Goal: Task Accomplishment & Management: Use online tool/utility

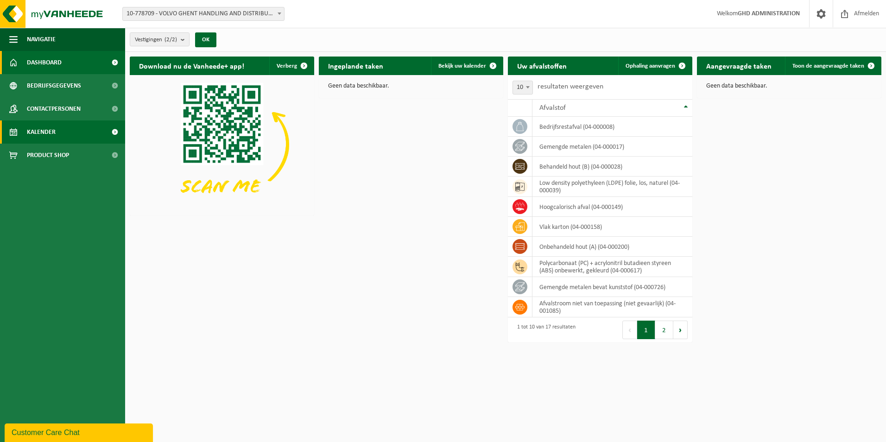
click at [52, 130] on span "Kalender" at bounding box center [41, 131] width 29 height 23
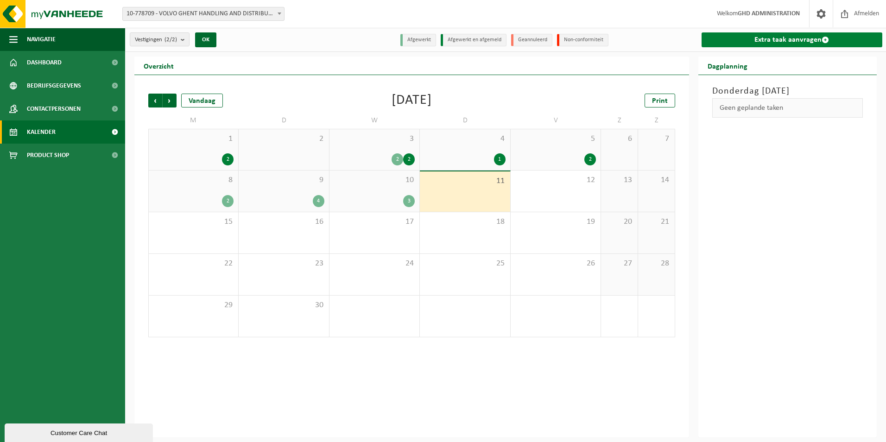
click at [799, 38] on link "Extra taak aanvragen" at bounding box center [791, 39] width 181 height 15
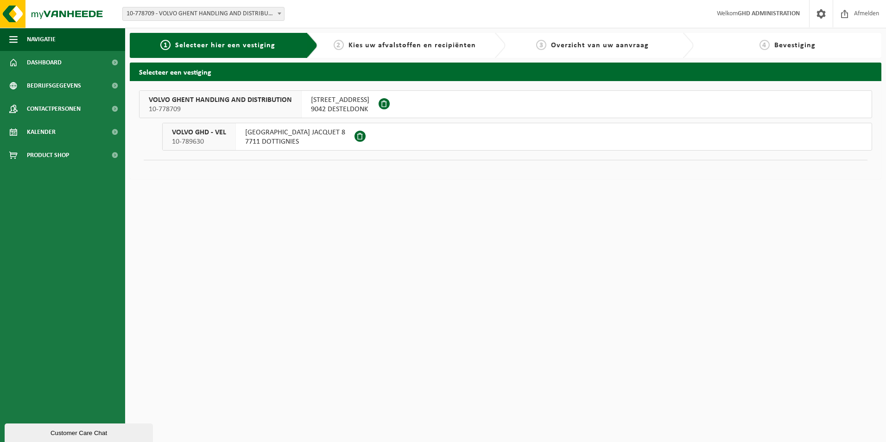
click at [347, 102] on span "[STREET_ADDRESS]" at bounding box center [340, 99] width 58 height 9
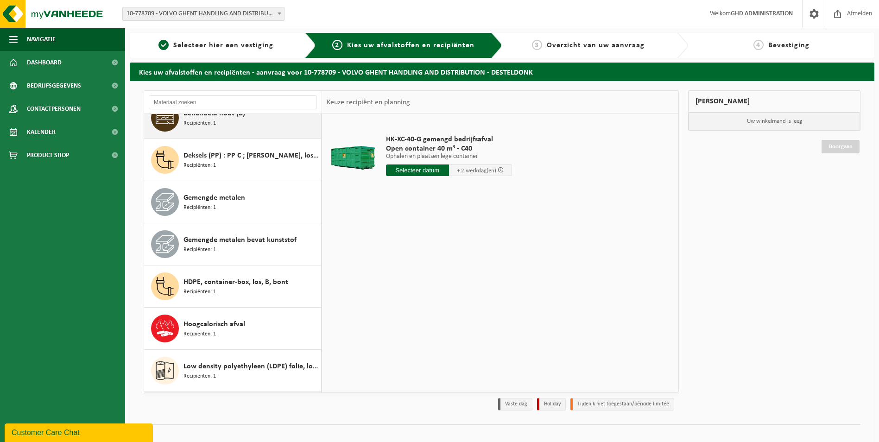
scroll to position [185, 0]
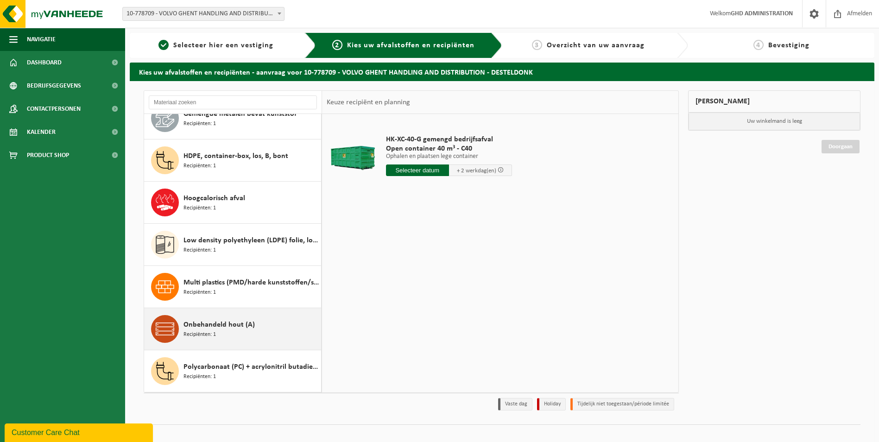
click at [282, 328] on div "Onbehandeld hout (A) Recipiënten: 1" at bounding box center [250, 329] width 135 height 28
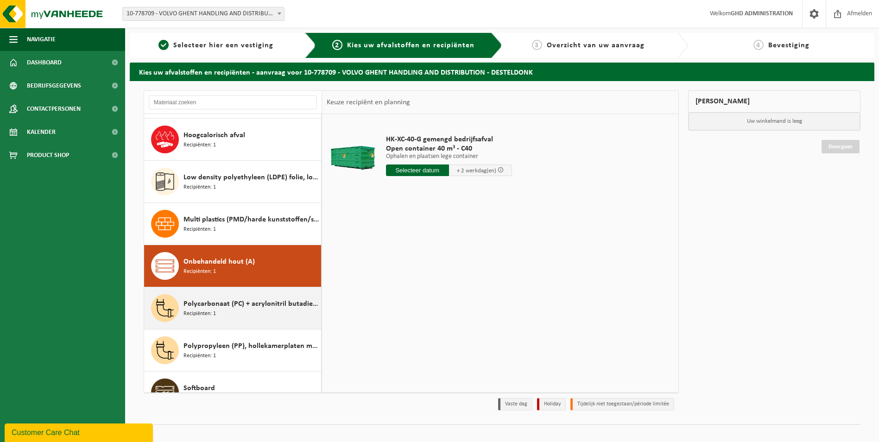
scroll to position [379, 0]
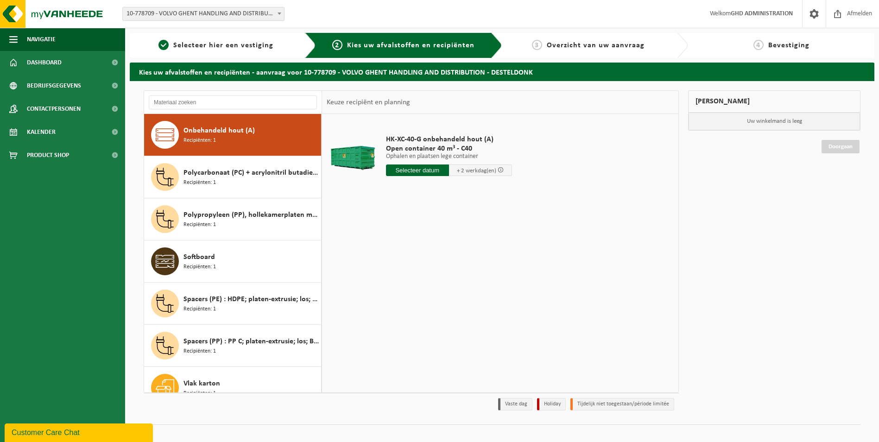
click at [423, 168] on input "text" at bounding box center [417, 170] width 63 height 12
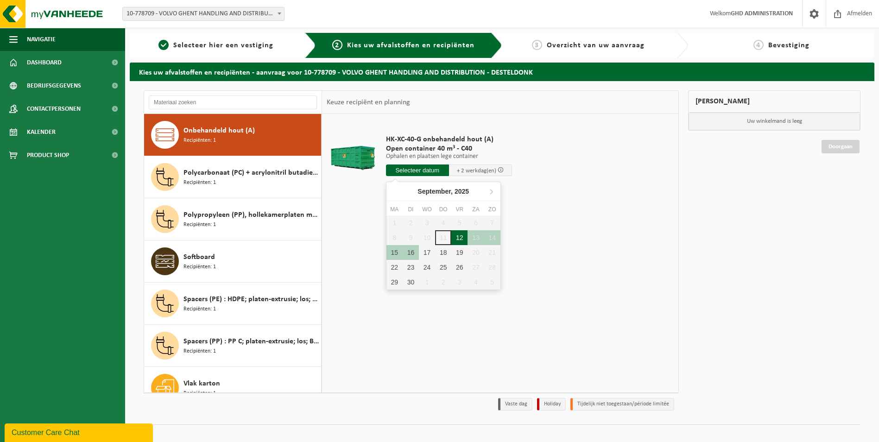
click at [458, 235] on div "12" at bounding box center [459, 237] width 16 height 15
type input "Van [DATE]"
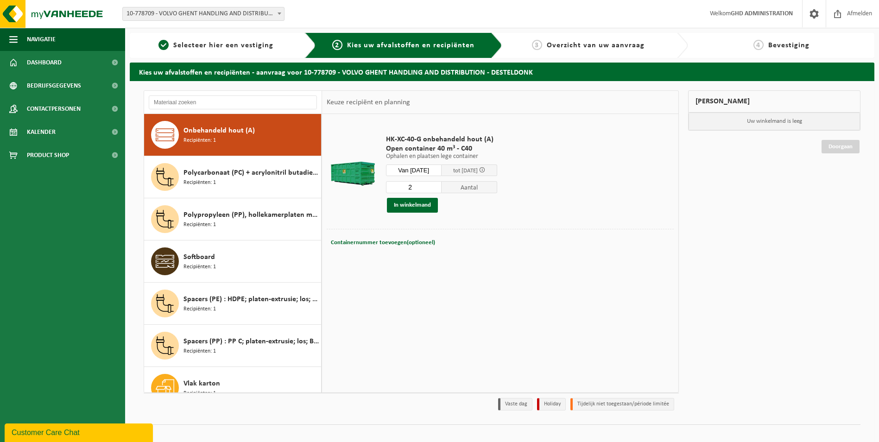
click at [441, 185] on input "2" at bounding box center [414, 187] width 56 height 12
click at [418, 206] on button "In winkelmand" at bounding box center [412, 205] width 51 height 15
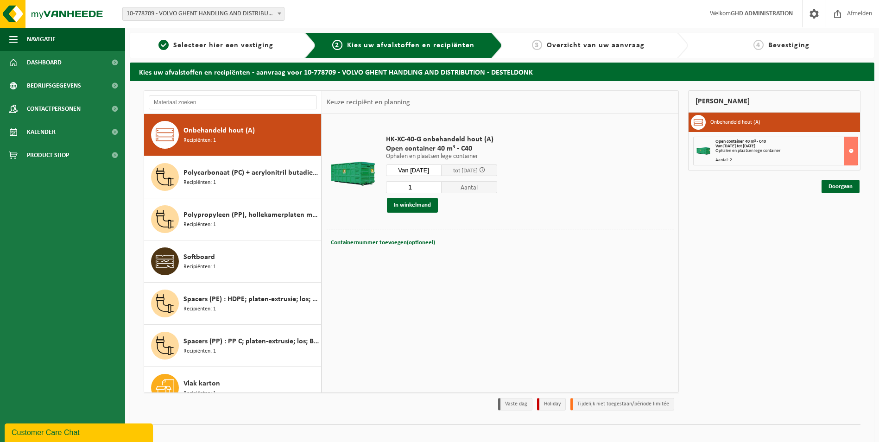
type input "1"
click at [441, 189] on input "1" at bounding box center [414, 187] width 56 height 12
click at [417, 204] on button "In winkelmand" at bounding box center [412, 205] width 51 height 15
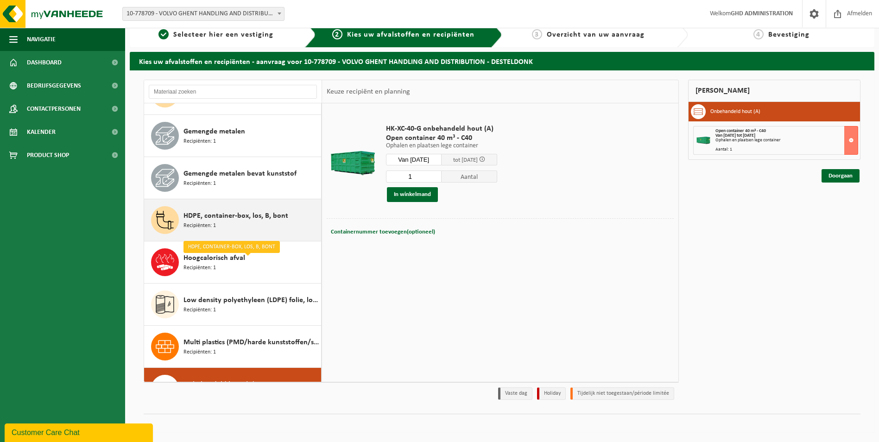
scroll to position [139, 0]
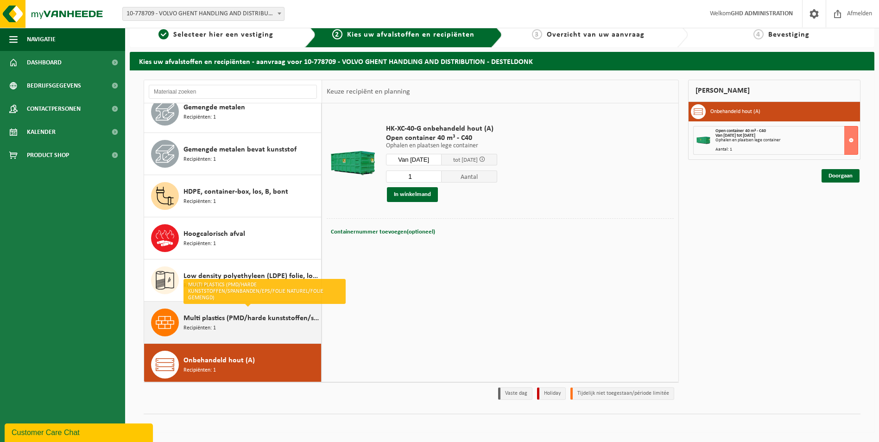
click at [268, 321] on span "Multi plastics (PMD/harde kunststoffen/spanbanden/EPS/folie naturel/folie gemen…" at bounding box center [250, 318] width 135 height 11
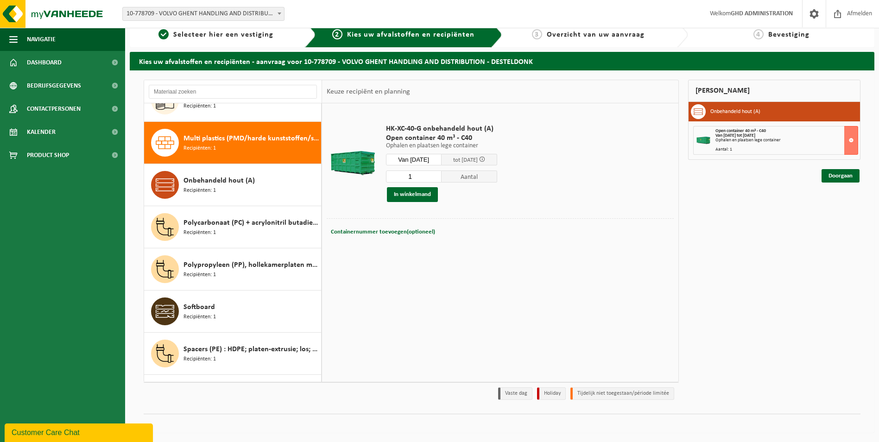
scroll to position [337, 0]
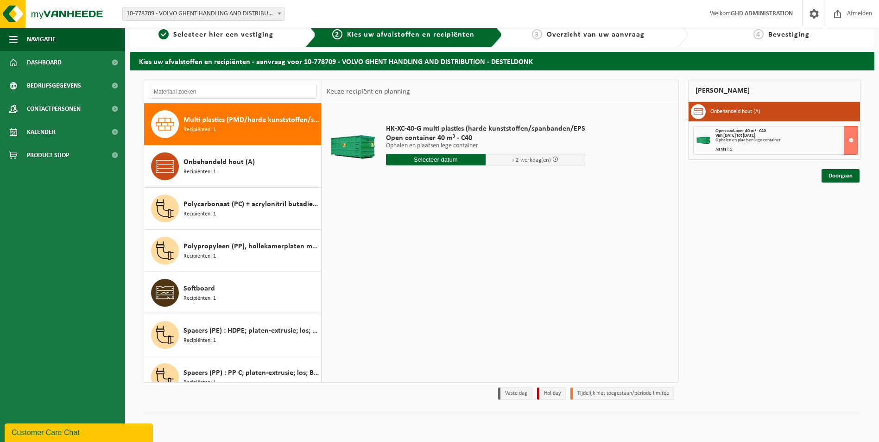
click at [433, 159] on input "text" at bounding box center [436, 160] width 100 height 12
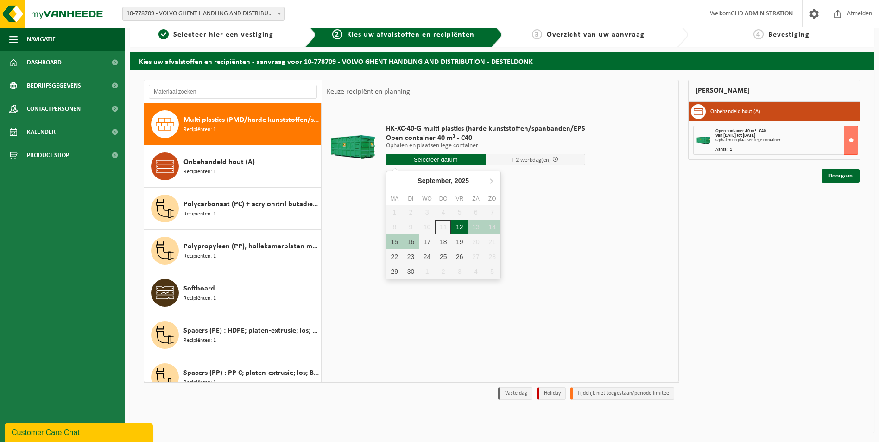
click at [463, 227] on div "12" at bounding box center [459, 227] width 16 height 15
type input "Van [DATE]"
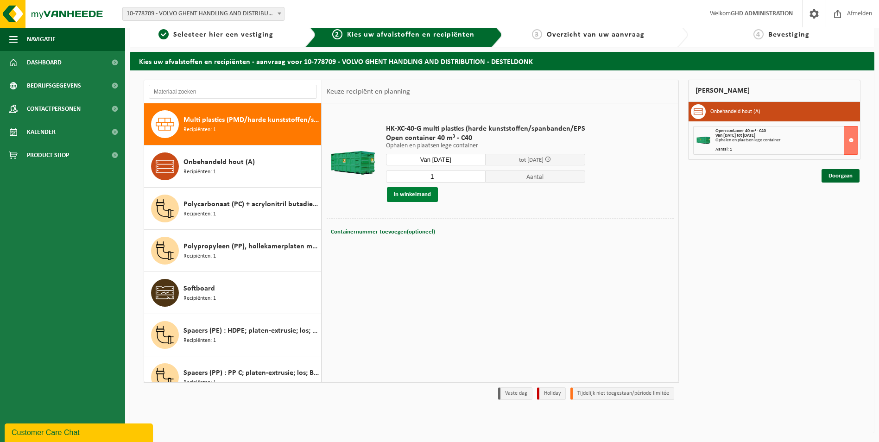
click at [418, 194] on button "In winkelmand" at bounding box center [412, 194] width 51 height 15
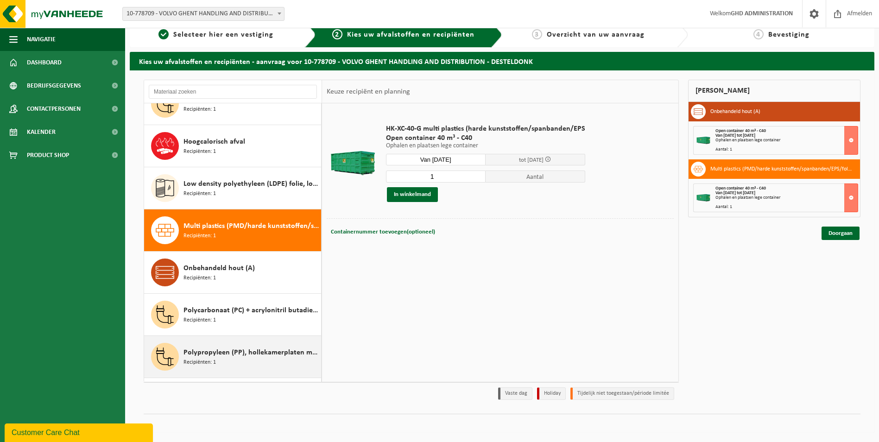
scroll to position [257, 0]
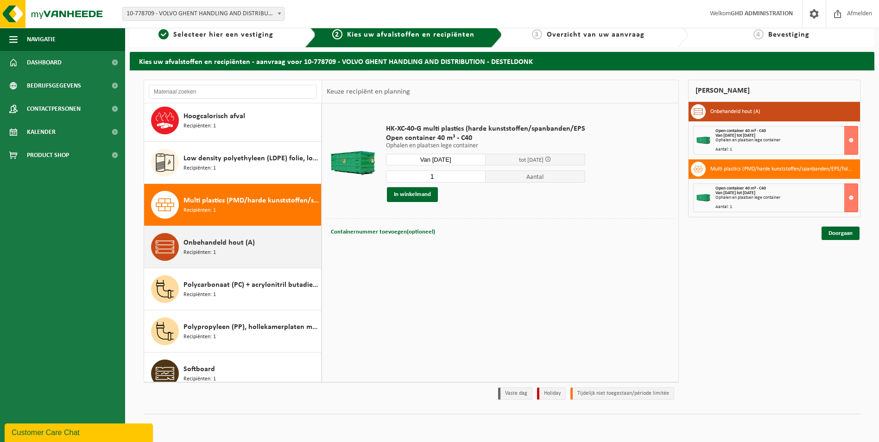
click at [210, 254] on span "Recipiënten: 1" at bounding box center [199, 252] width 32 height 9
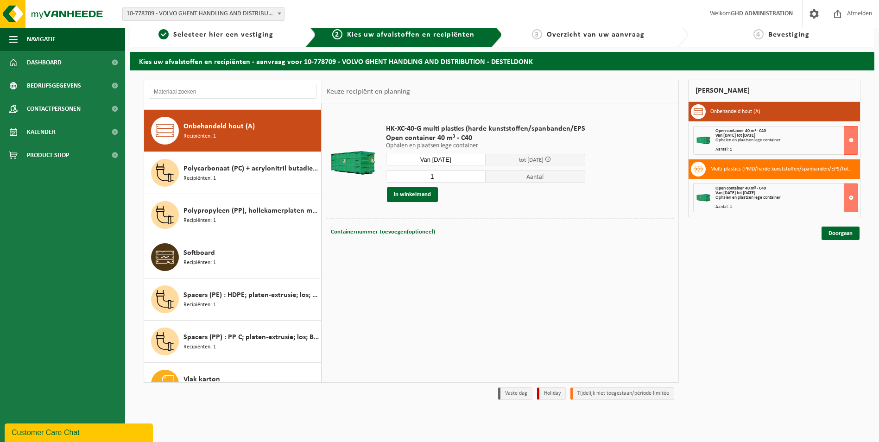
scroll to position [379, 0]
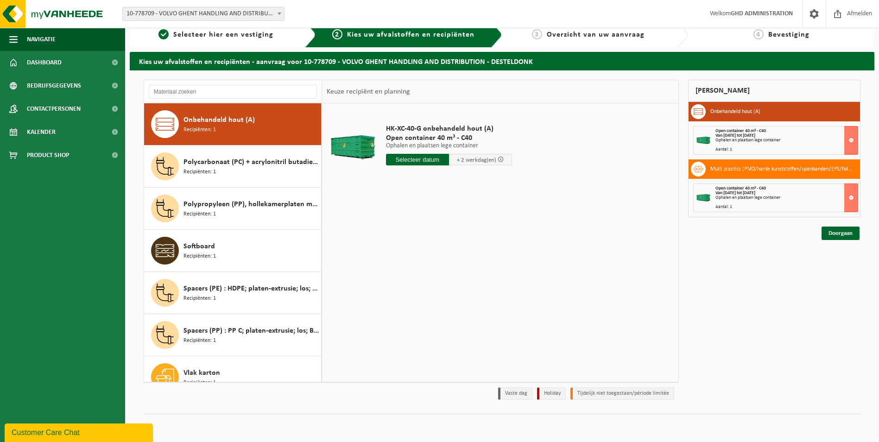
click at [425, 159] on input "text" at bounding box center [417, 160] width 63 height 12
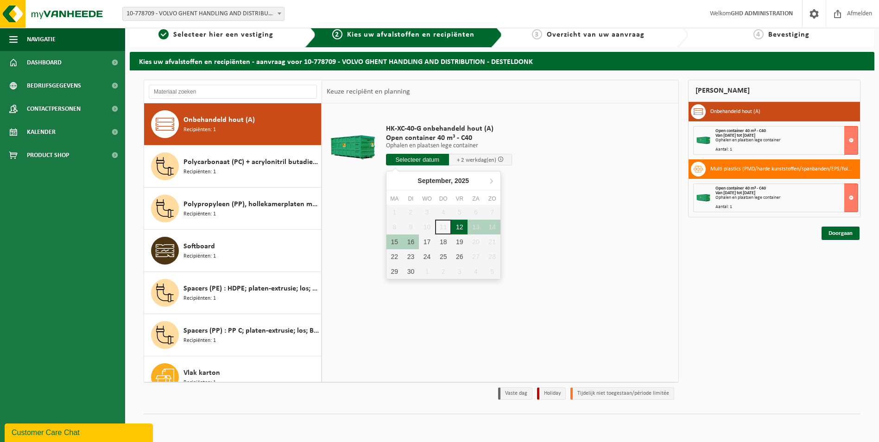
click at [457, 227] on div "12" at bounding box center [459, 227] width 16 height 15
type input "Van [DATE]"
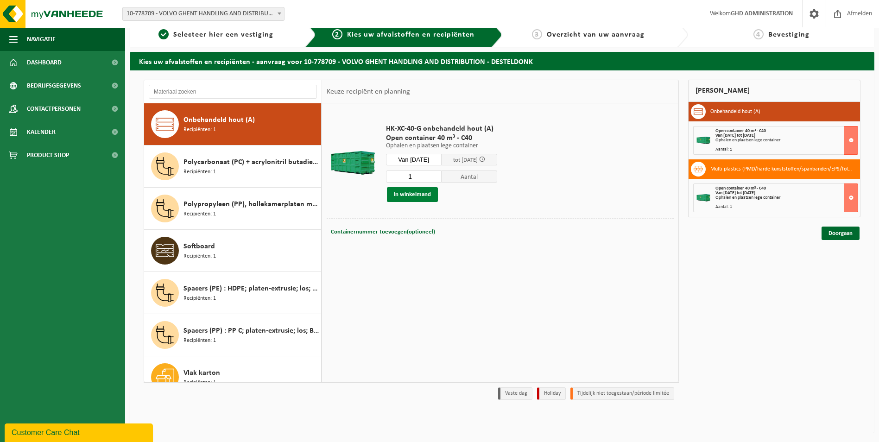
click at [409, 195] on button "In winkelmand" at bounding box center [412, 194] width 51 height 15
click at [850, 139] on button at bounding box center [851, 140] width 14 height 29
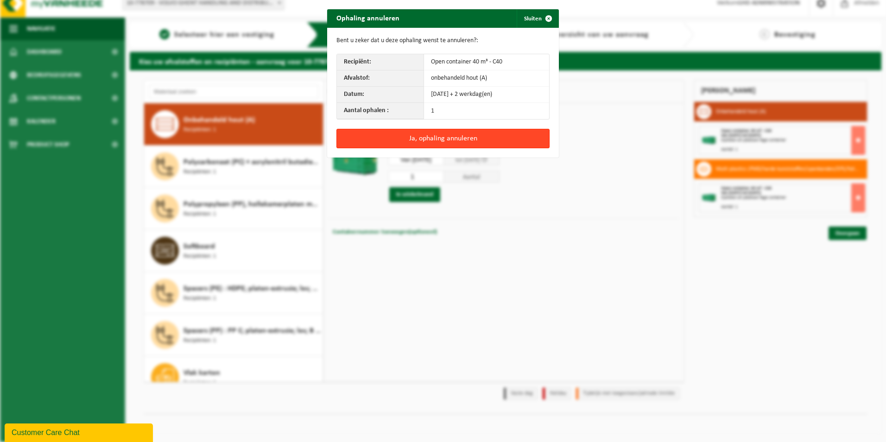
click at [407, 137] on button "Ja, ophaling annuleren" at bounding box center [442, 138] width 213 height 19
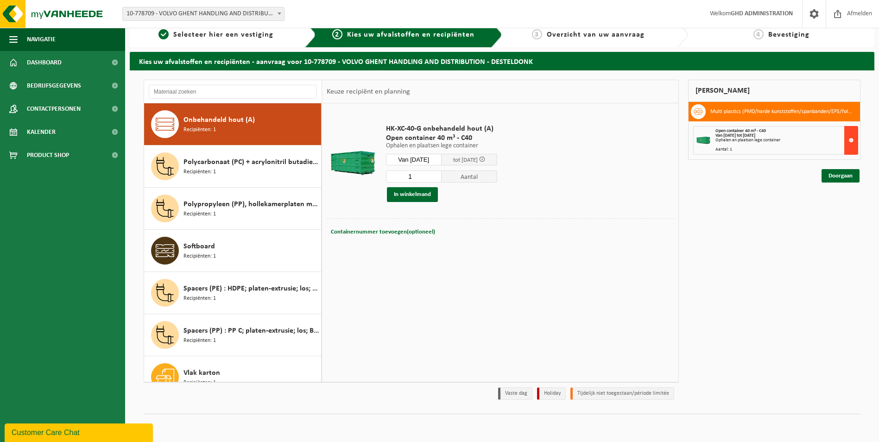
click at [848, 138] on button at bounding box center [851, 140] width 14 height 29
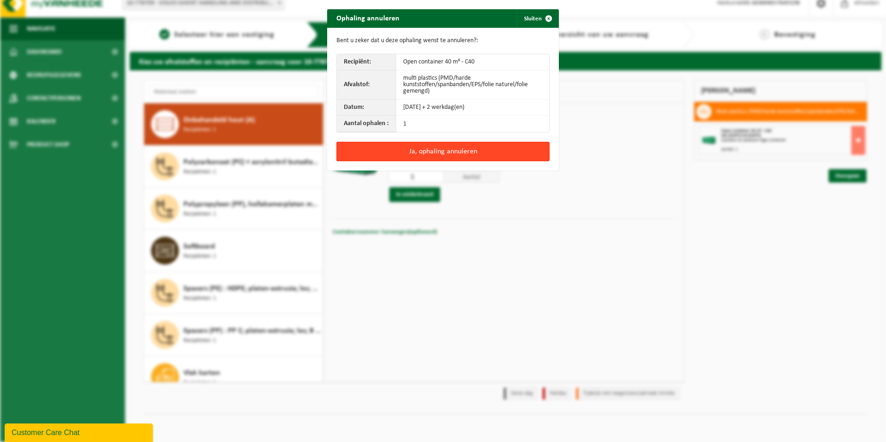
click at [389, 149] on button "Ja, ophaling annuleren" at bounding box center [442, 151] width 213 height 19
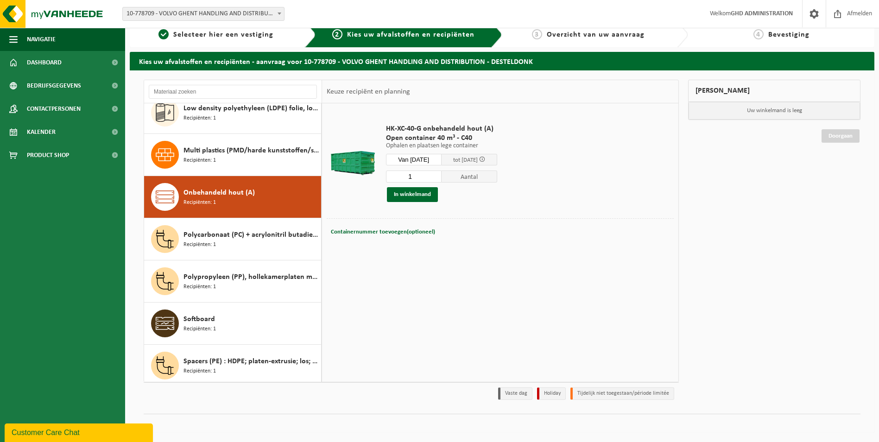
scroll to position [303, 0]
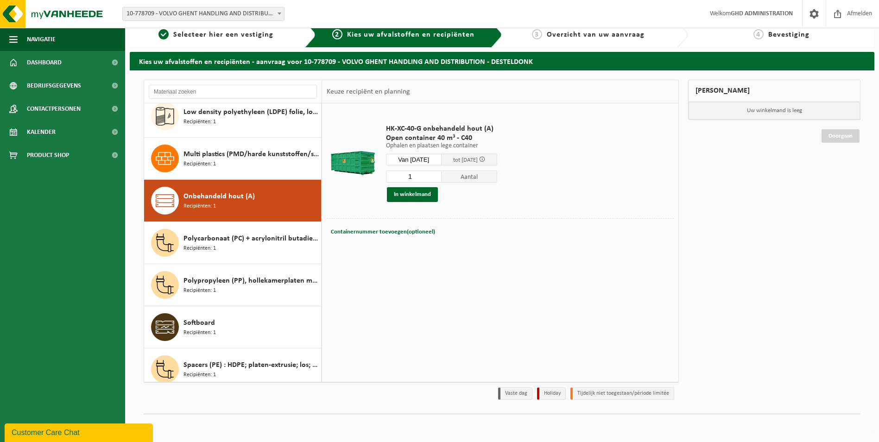
click at [213, 200] on span "Onbehandeld hout (A)" at bounding box center [218, 196] width 71 height 11
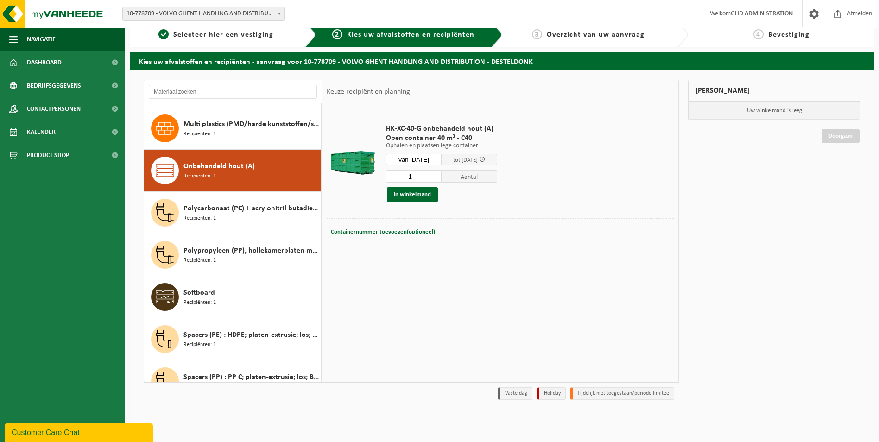
scroll to position [379, 0]
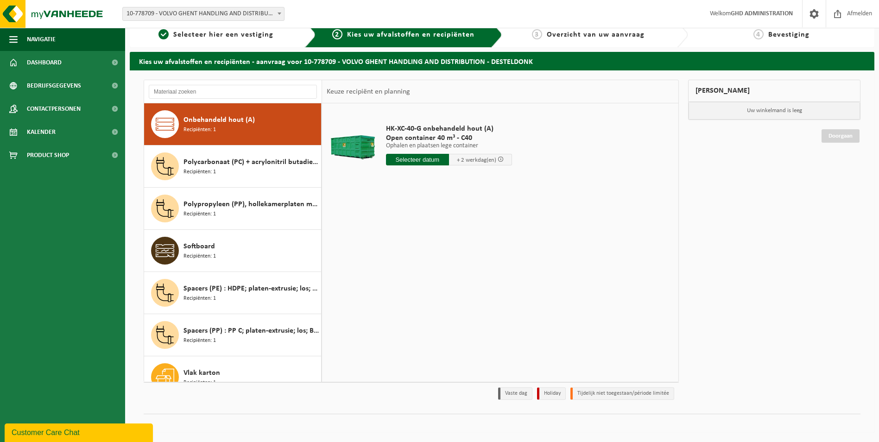
click at [427, 160] on input "text" at bounding box center [417, 160] width 63 height 12
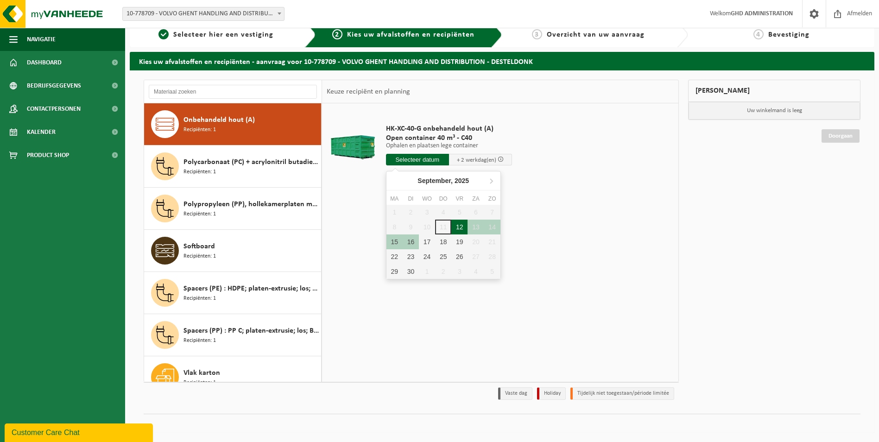
click at [460, 223] on div "12" at bounding box center [459, 227] width 16 height 15
type input "Van [DATE]"
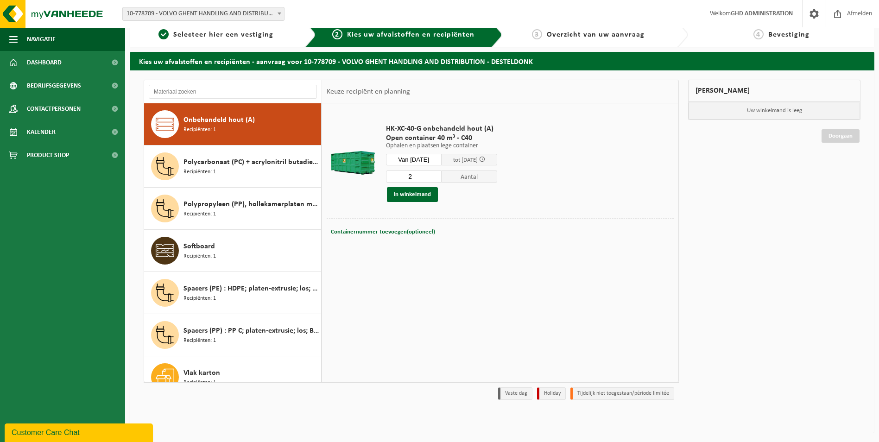
type input "2"
click at [441, 175] on input "2" at bounding box center [414, 176] width 56 height 12
click at [413, 197] on button "In winkelmand" at bounding box center [412, 194] width 51 height 15
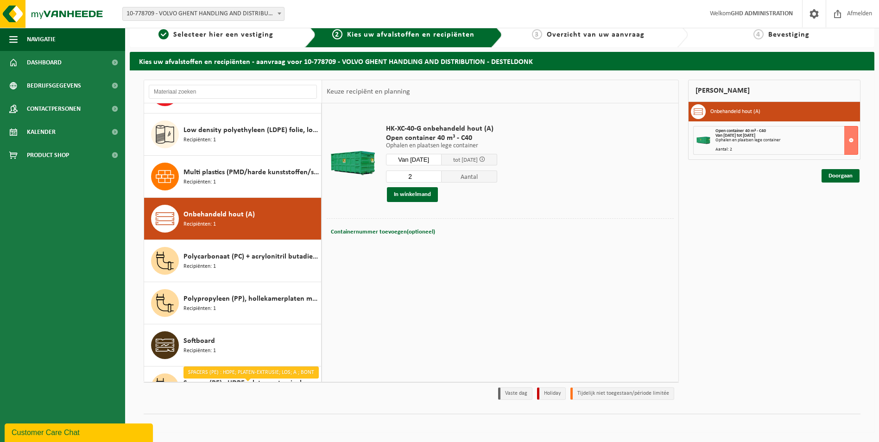
scroll to position [257, 0]
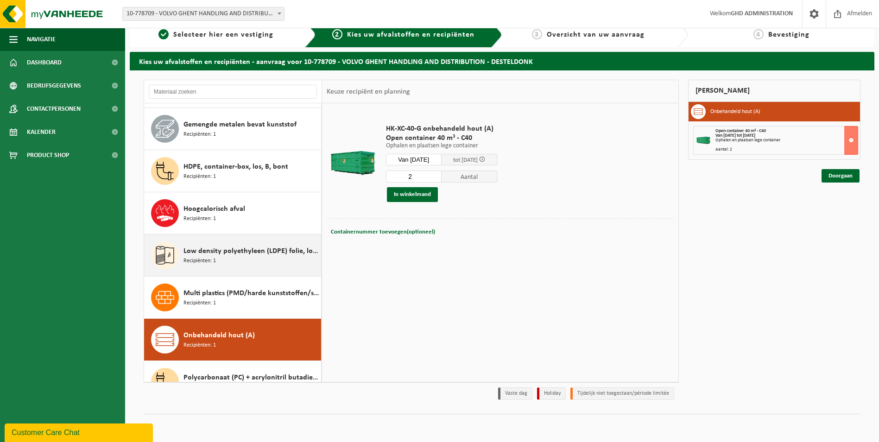
click at [229, 256] on span "Low density polyethyleen (LDPE) folie, los, naturel" at bounding box center [250, 250] width 135 height 11
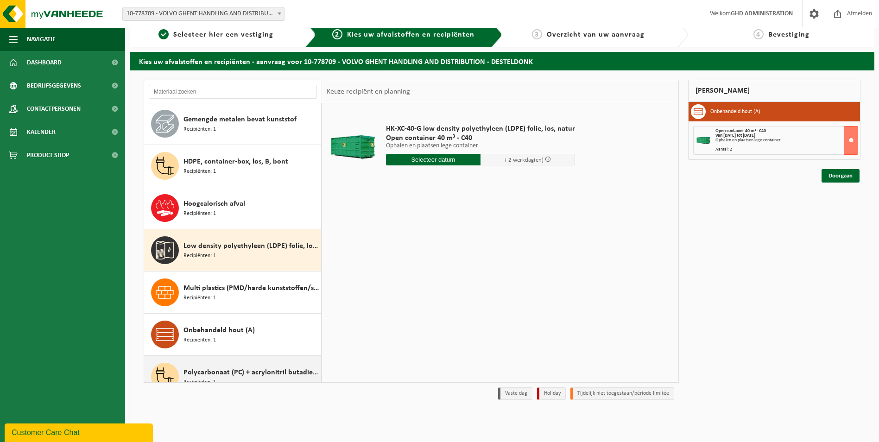
scroll to position [156, 0]
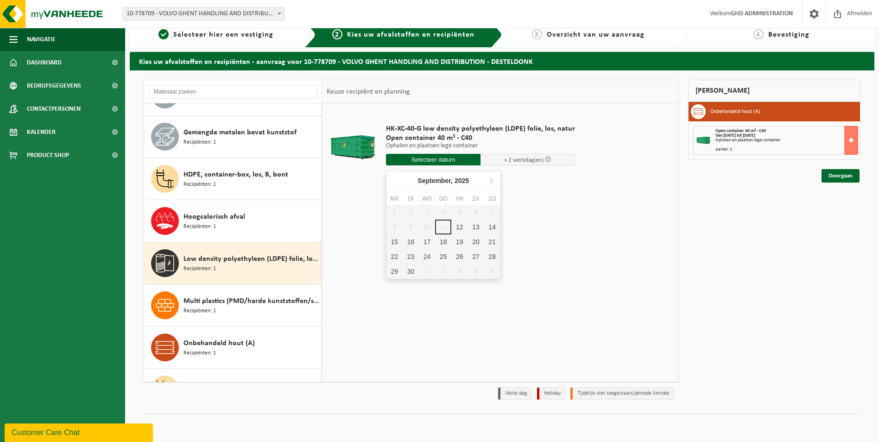
click at [461, 157] on input "text" at bounding box center [433, 160] width 94 height 12
click at [460, 225] on div "12" at bounding box center [459, 227] width 16 height 15
type input "Van [DATE]"
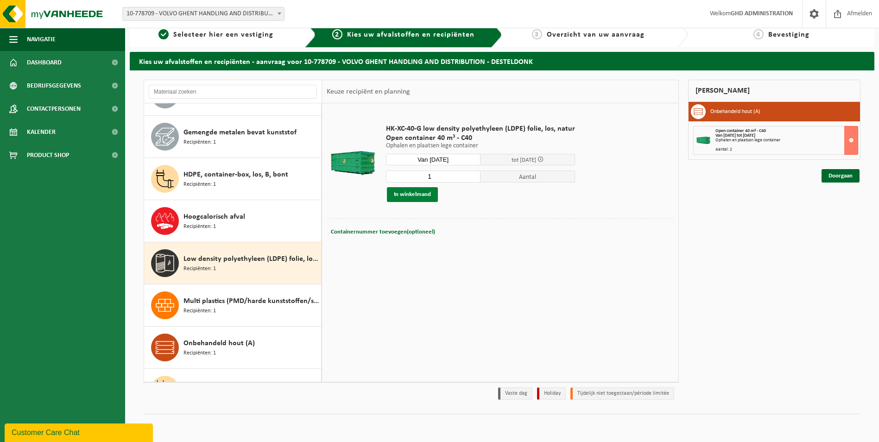
click at [421, 193] on button "In winkelmand" at bounding box center [412, 194] width 51 height 15
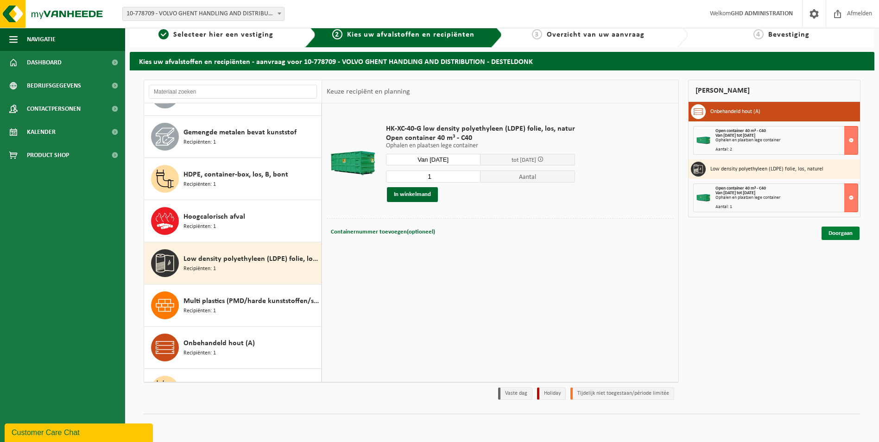
click at [836, 232] on link "Doorgaan" at bounding box center [840, 232] width 38 height 13
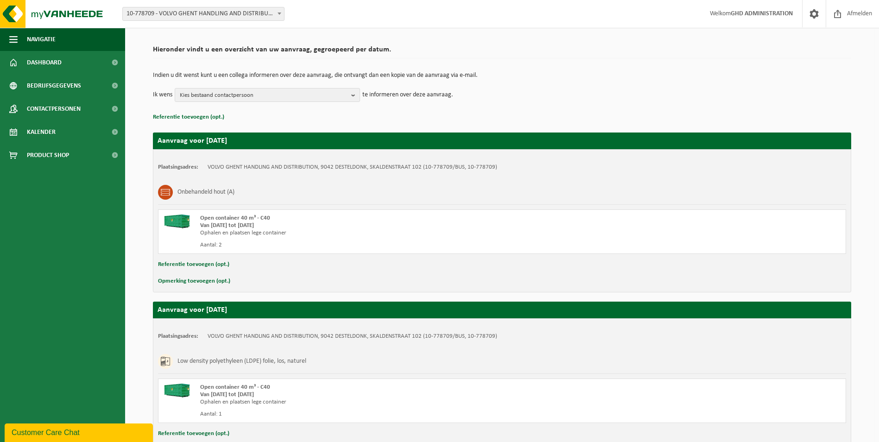
scroll to position [125, 0]
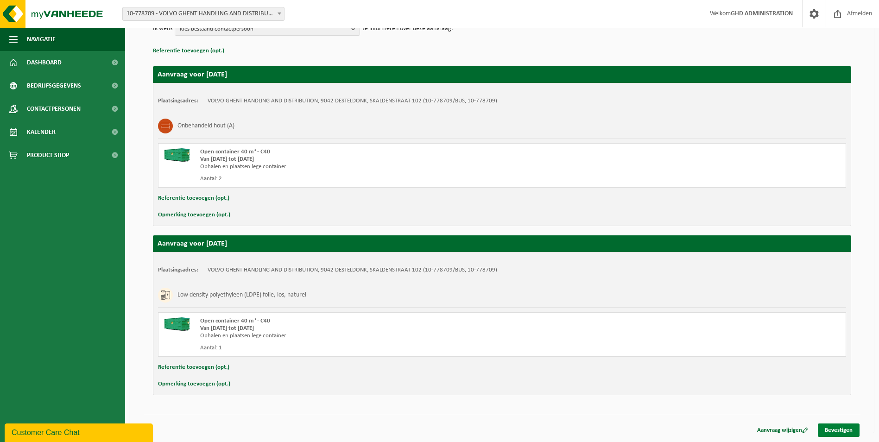
click at [847, 428] on link "Bevestigen" at bounding box center [839, 429] width 42 height 13
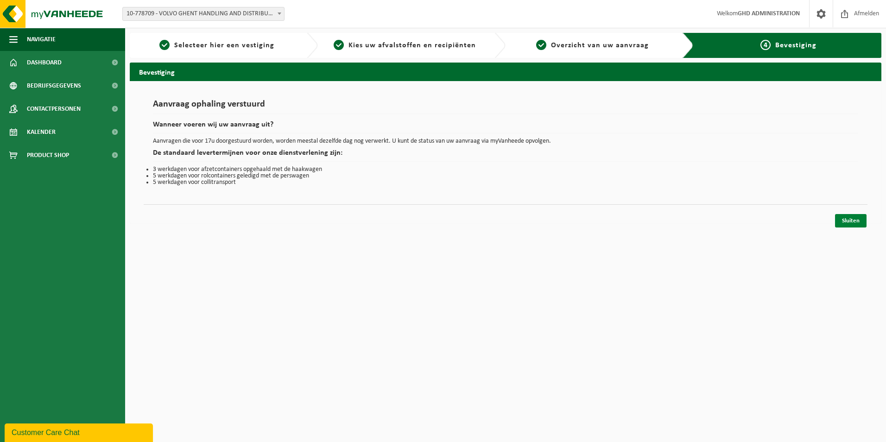
click at [856, 220] on link "Sluiten" at bounding box center [850, 220] width 31 height 13
